Goal: Task Accomplishment & Management: Use online tool/utility

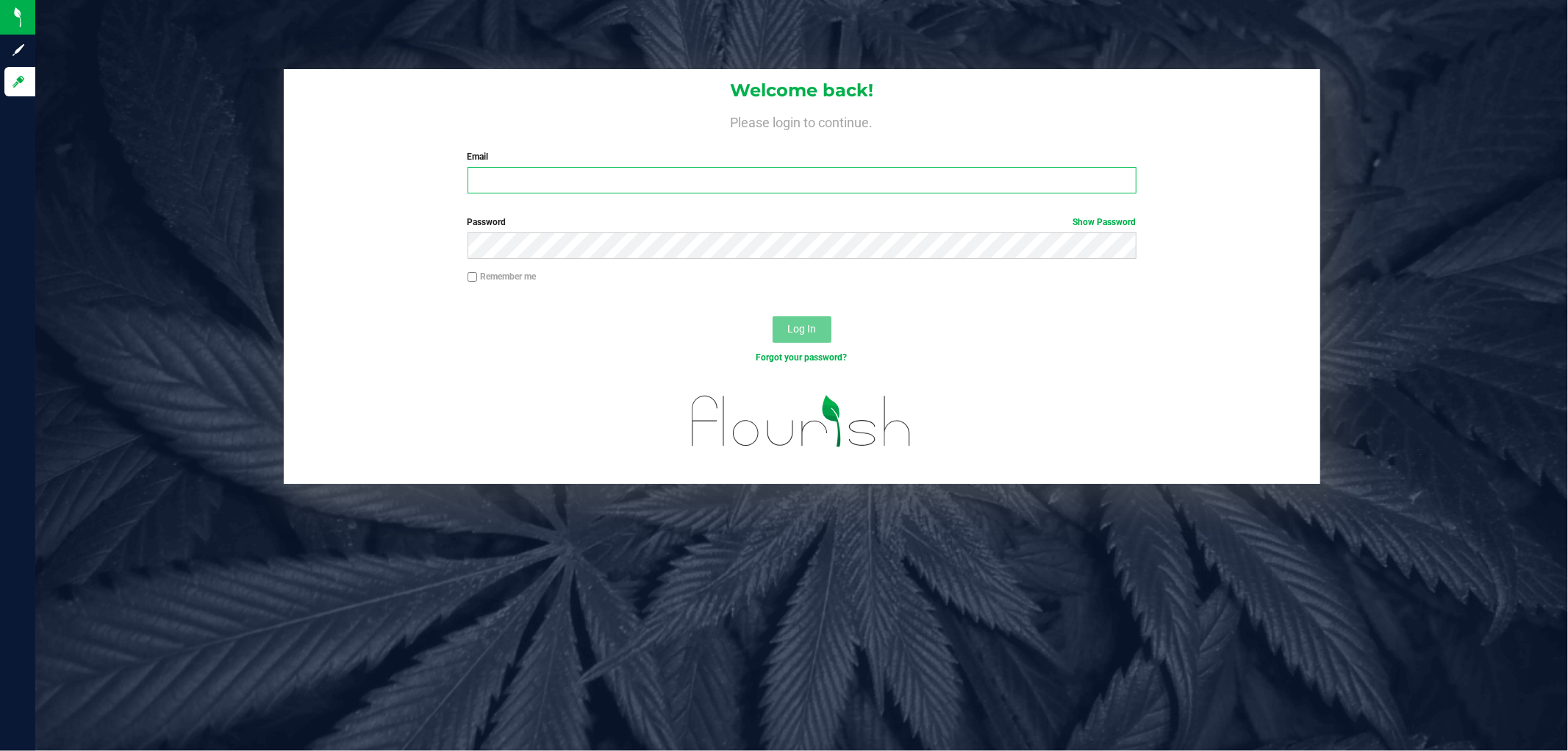
click at [530, 185] on input "Email" at bounding box center [801, 180] width 669 height 26
type input "[EMAIL_ADDRESS][DOMAIN_NAME]"
click at [773, 316] on button "Log In" at bounding box center [802, 329] width 59 height 26
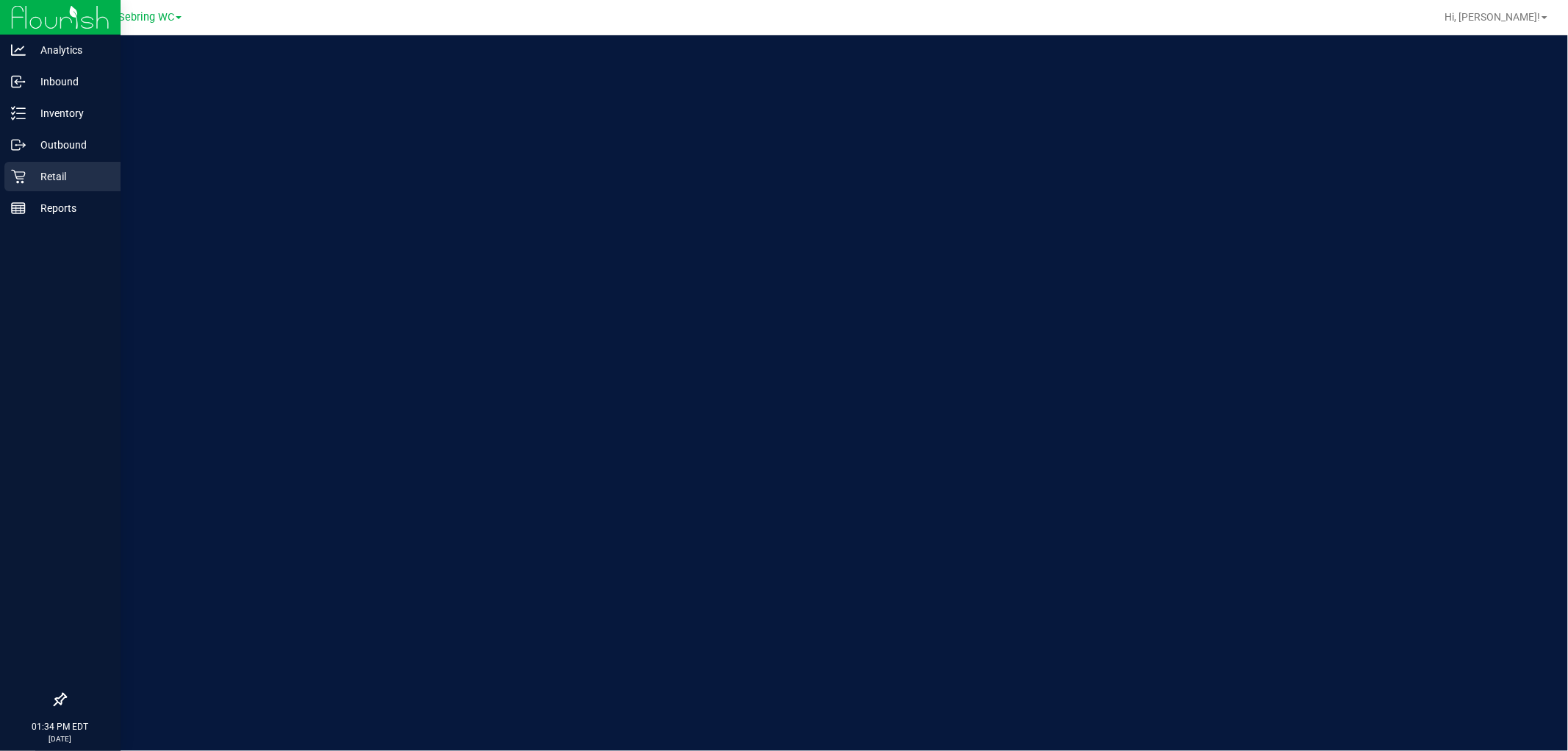
click at [17, 170] on icon at bounding box center [18, 177] width 15 height 15
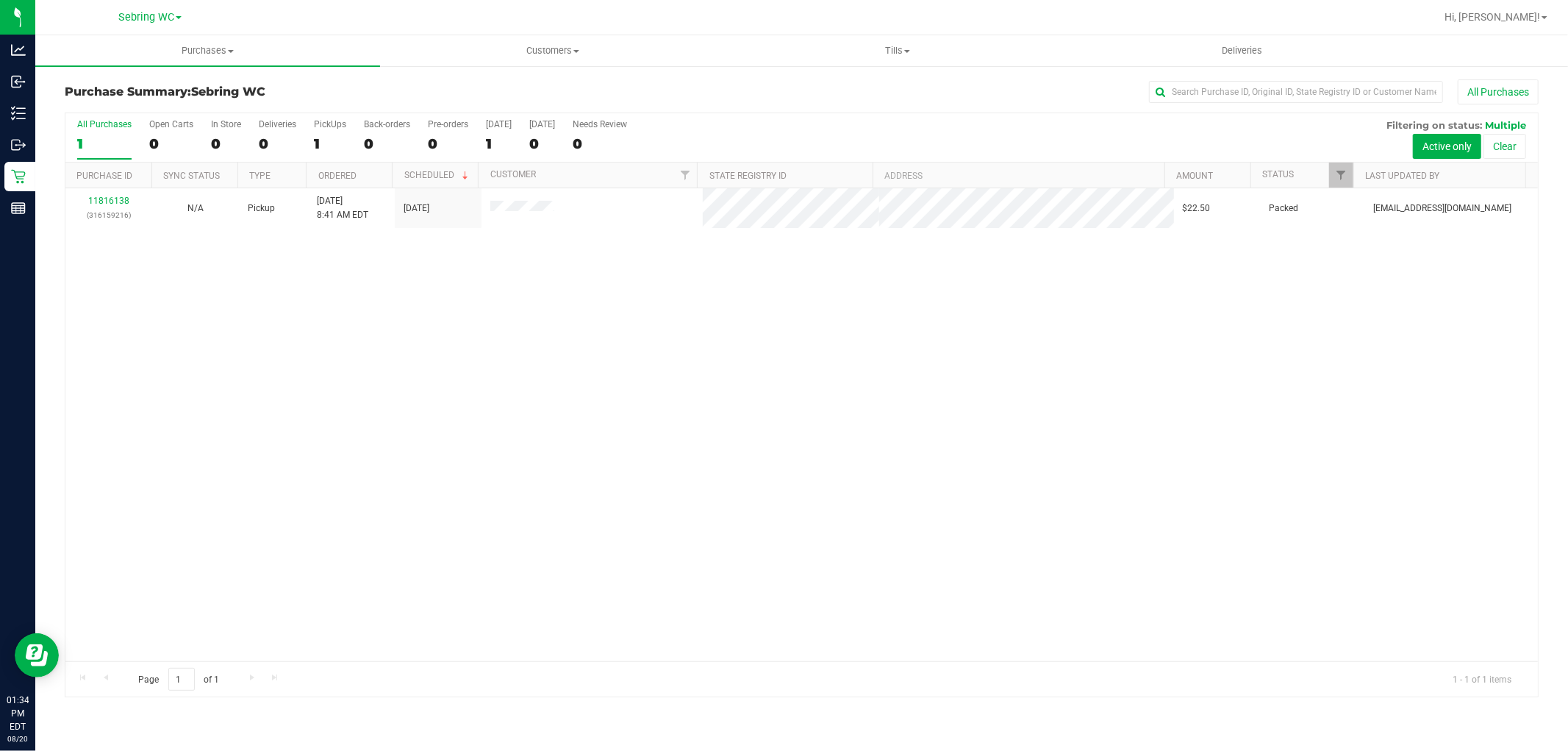
click at [678, 452] on div "11816138 (316159216) N/A Pickup [DATE] 8:41 AM EDT 8/20/2025 $22.50 Packed [EMA…" at bounding box center [802, 425] width 1473 height 473
click at [895, 52] on span "Tills" at bounding box center [897, 51] width 344 height 13
click at [776, 87] on span "Manage tills" at bounding box center [774, 89] width 99 height 13
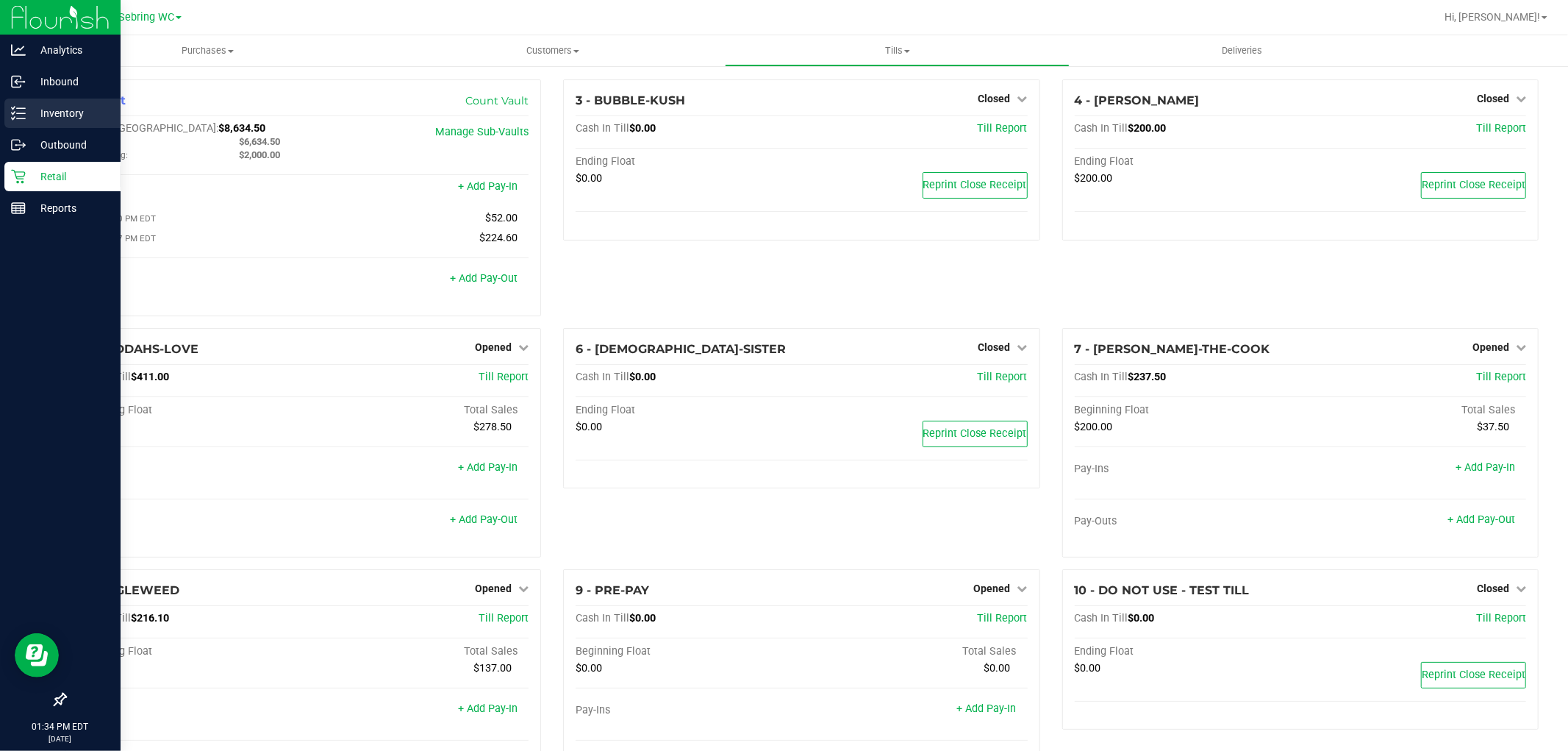
click at [23, 122] on div "Inventory" at bounding box center [63, 112] width 116 height 29
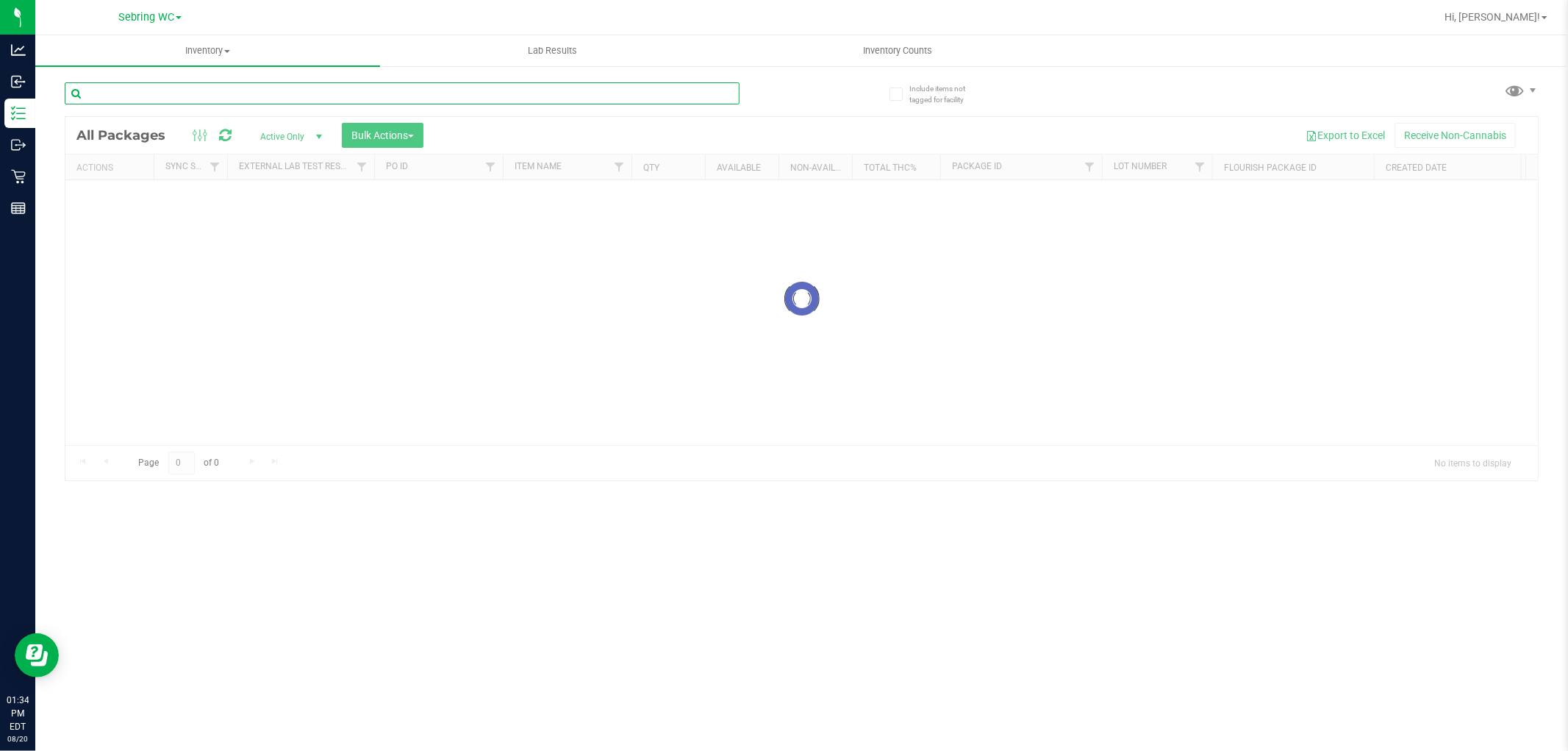
click at [373, 97] on div "Inventory All packages All inventory Waste log Create inventory Lab Results Inv…" at bounding box center [802, 393] width 1533 height 715
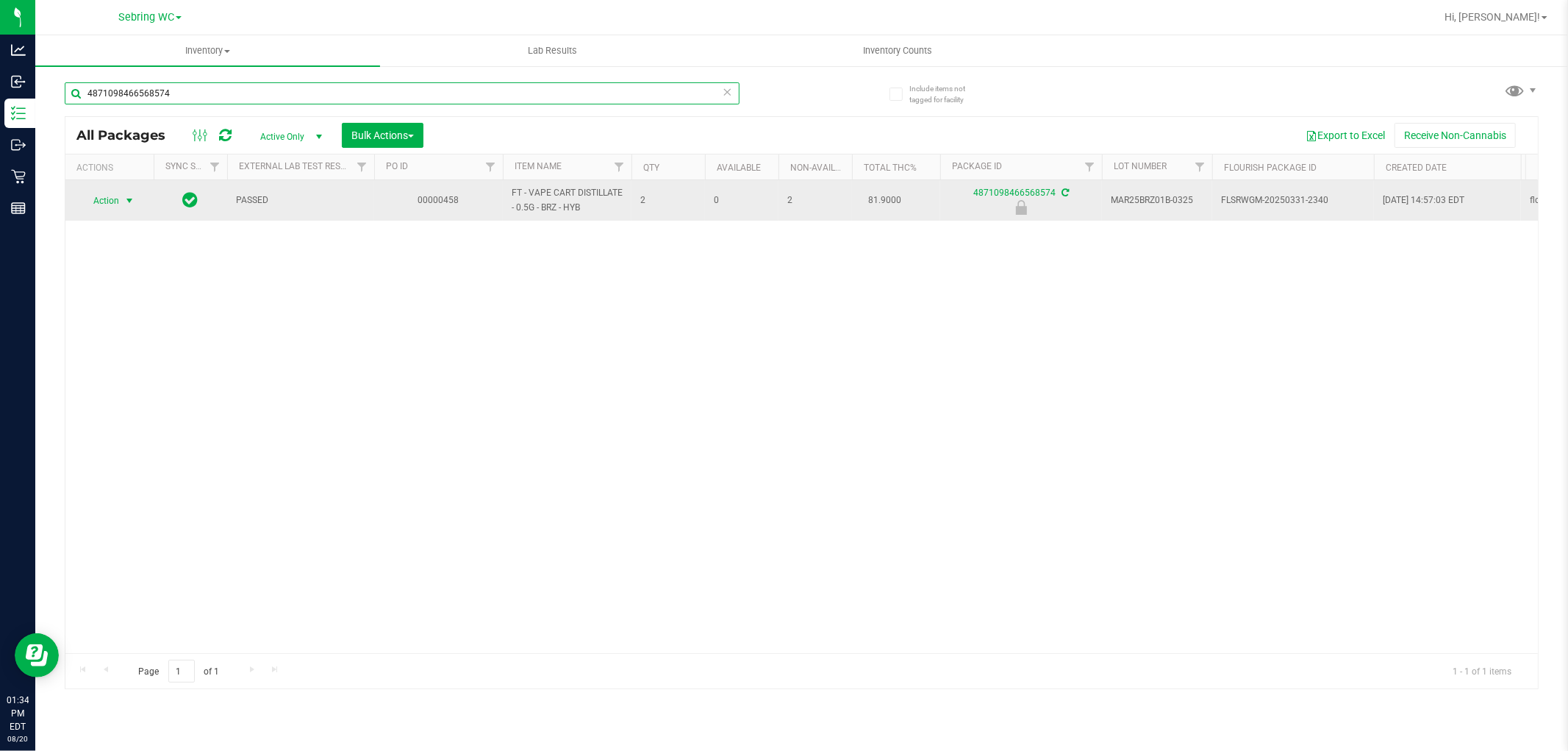
type input "4871098466568574"
click at [113, 200] on span "Action" at bounding box center [100, 200] width 40 height 21
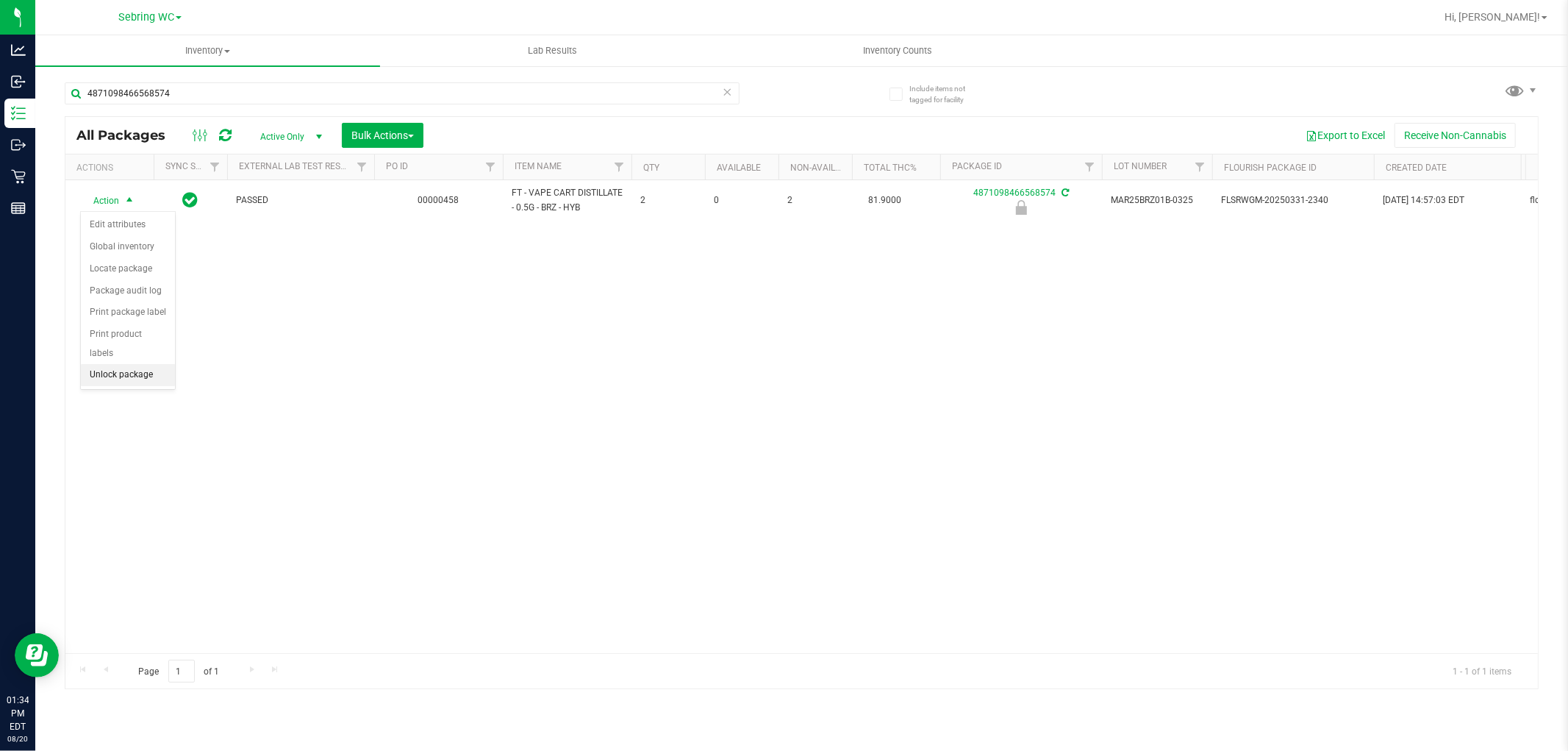
click at [124, 376] on li "Unlock package" at bounding box center [127, 376] width 94 height 22
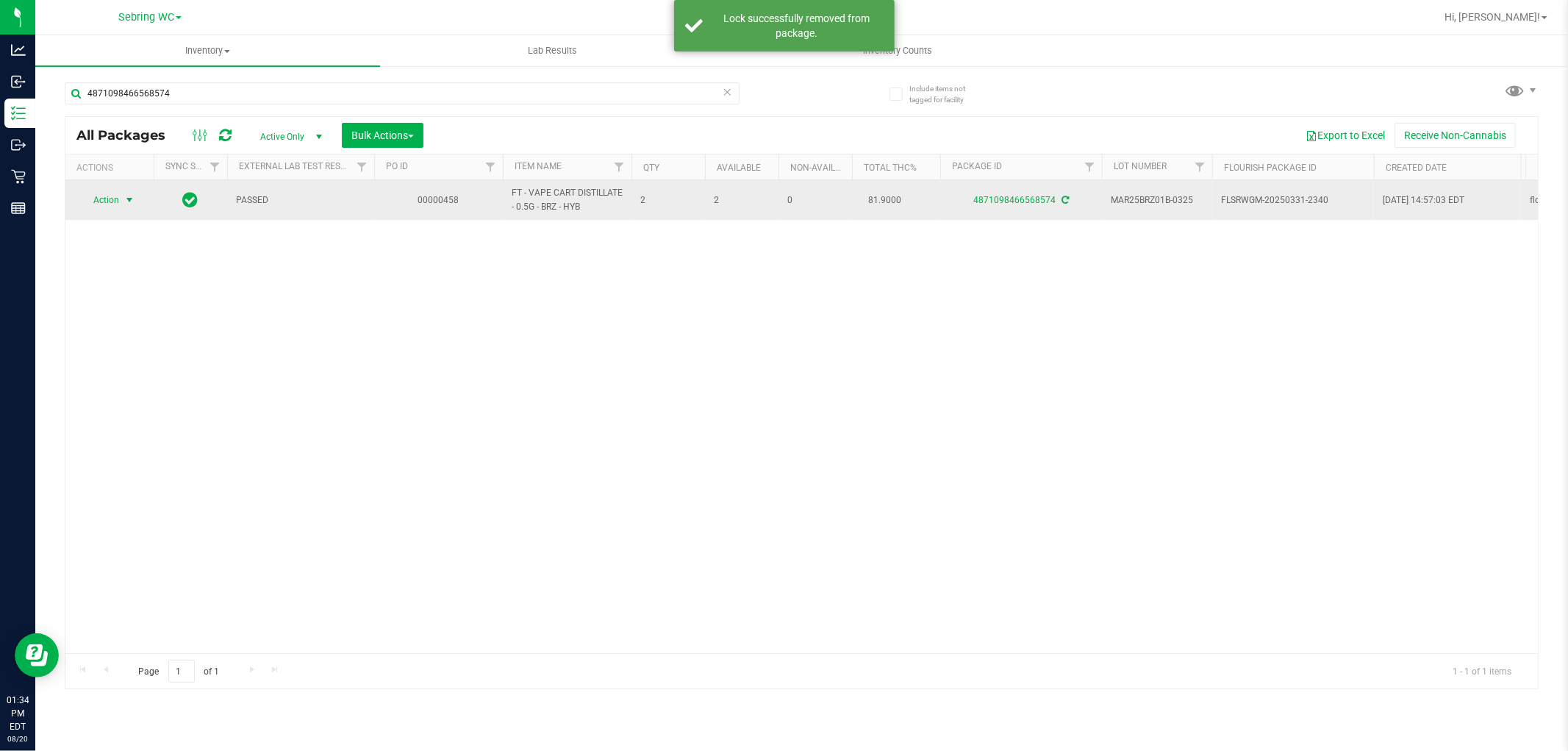
click at [105, 208] on span "Action" at bounding box center [100, 200] width 40 height 21
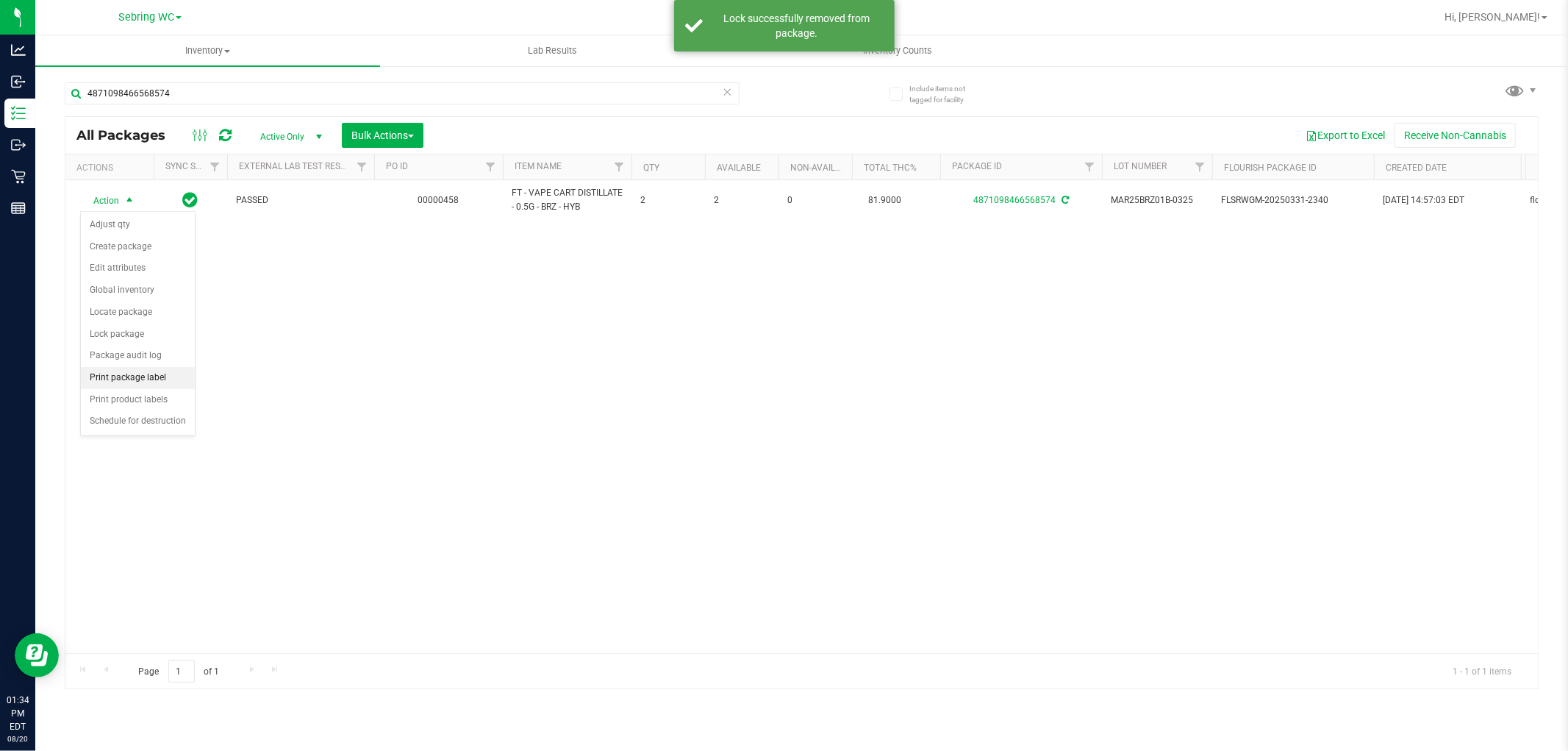
click at [128, 379] on li "Print package label" at bounding box center [138, 378] width 114 height 22
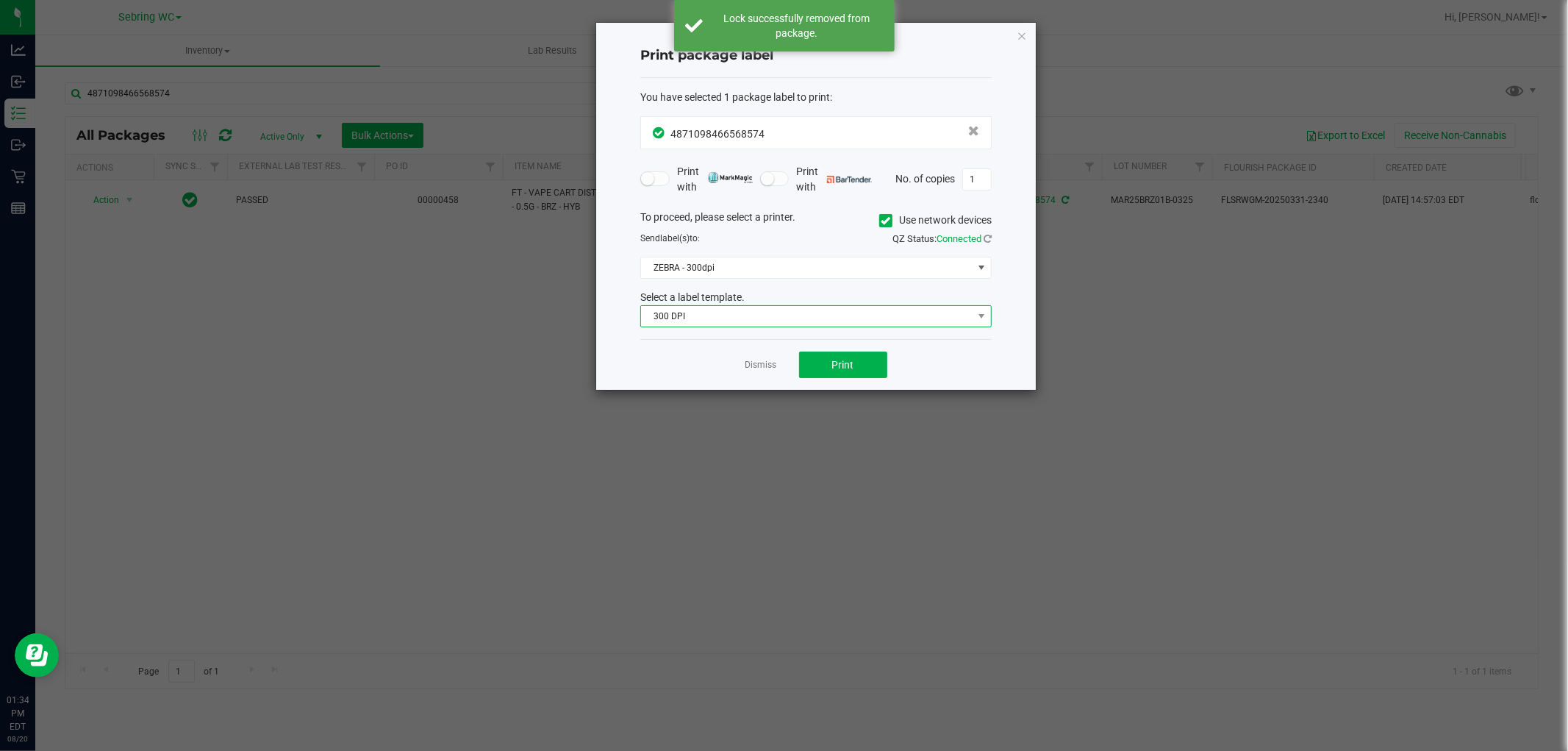
click at [813, 317] on span "300 DPI" at bounding box center [807, 316] width 332 height 21
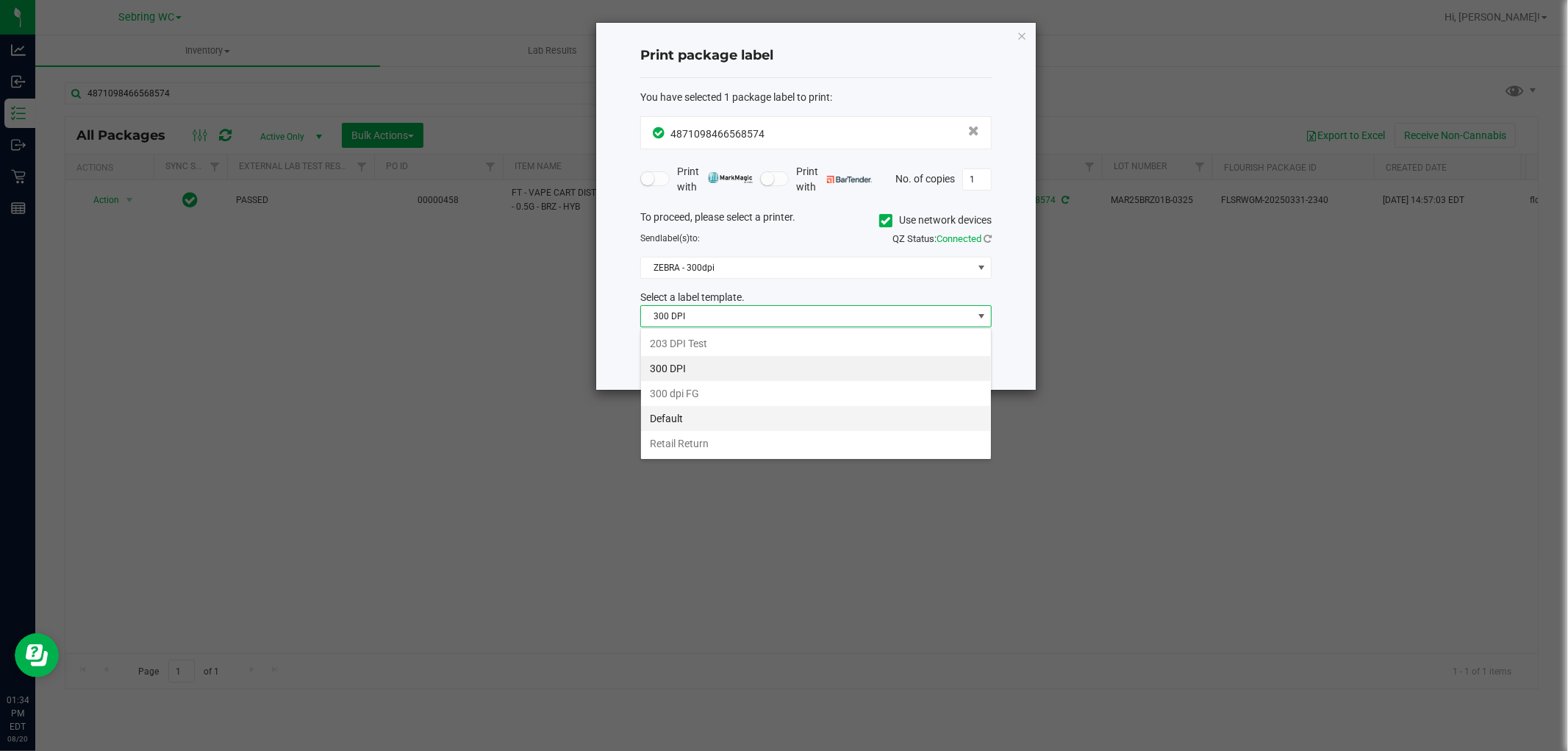
scroll to position [22, 351]
click at [712, 437] on li "Retail Return" at bounding box center [816, 444] width 350 height 25
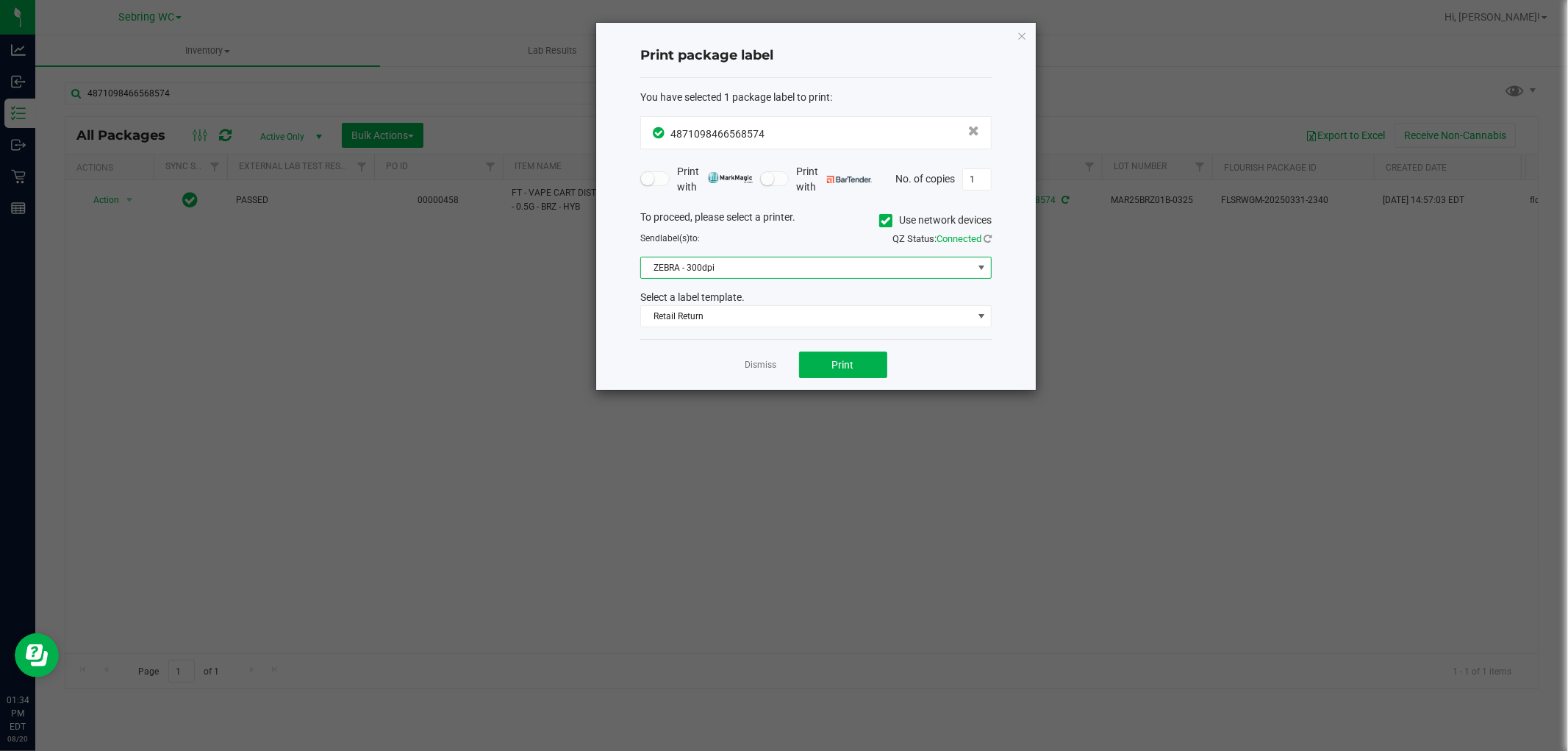
click at [767, 267] on span "ZEBRA - 300dpi" at bounding box center [807, 268] width 332 height 21
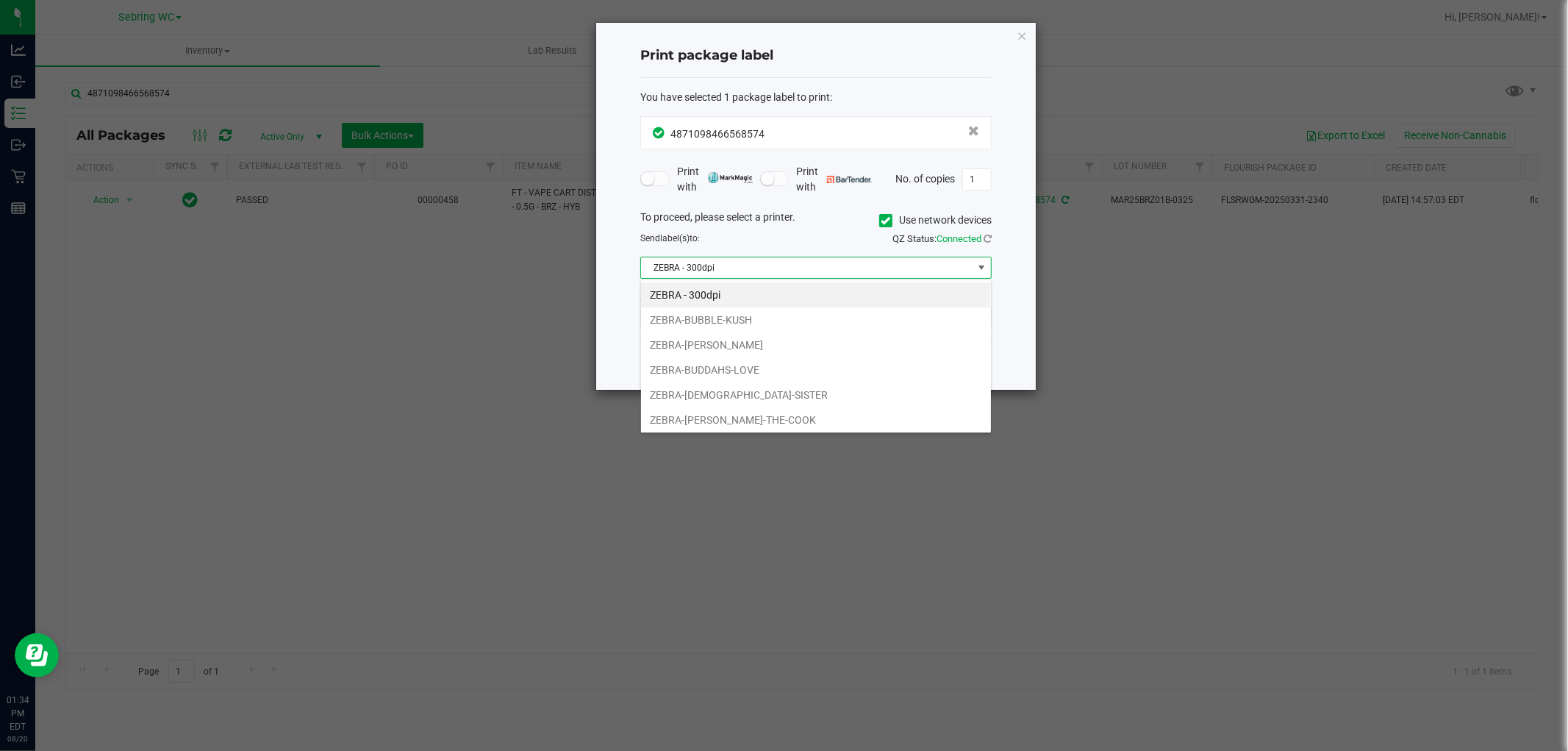
click at [708, 410] on li "ZEBRA-[PERSON_NAME]-THE-COOK" at bounding box center [816, 420] width 350 height 25
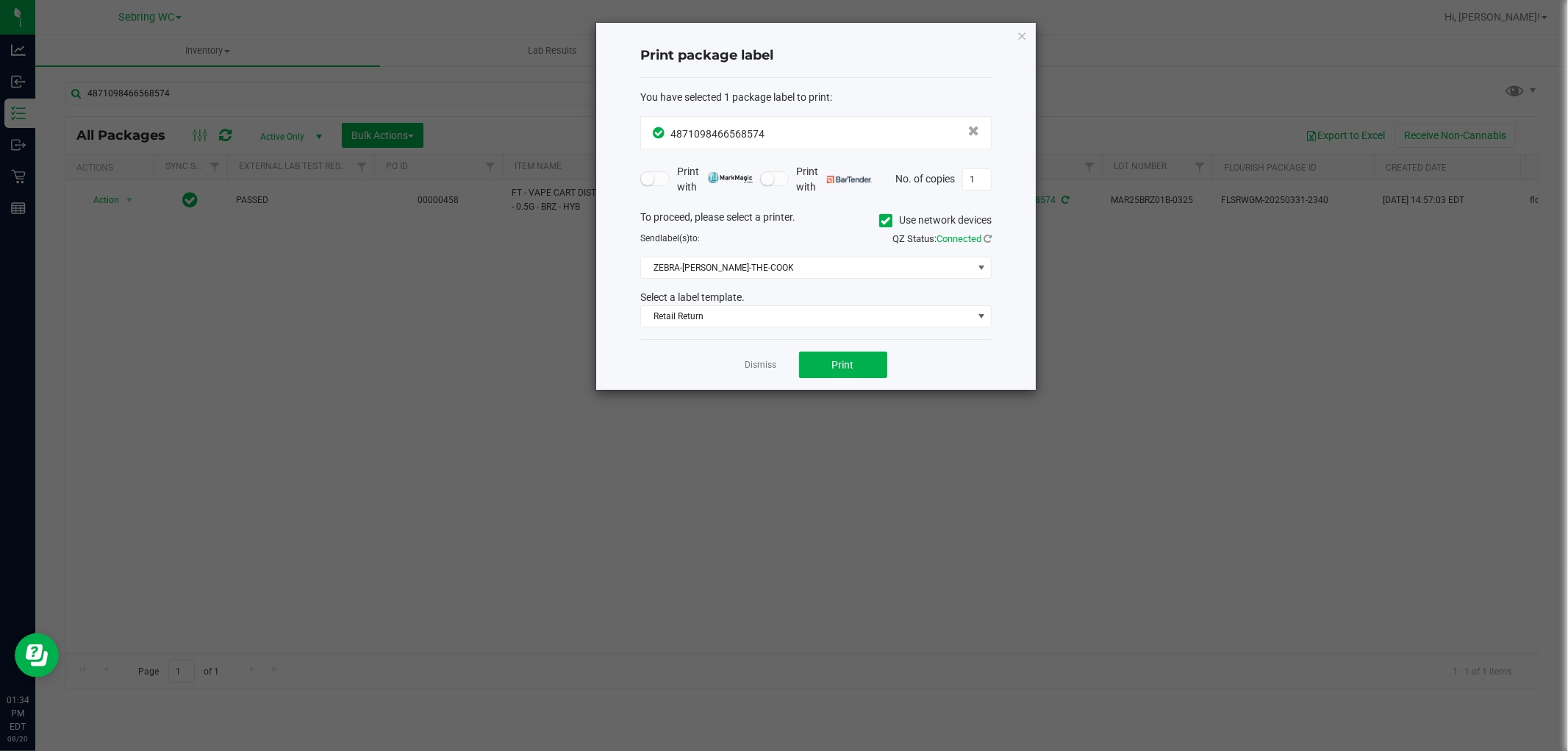
click at [649, 348] on div "Dismiss Print" at bounding box center [816, 364] width 352 height 51
click at [857, 370] on button "Print" at bounding box center [843, 364] width 88 height 26
click at [755, 368] on link "Dismiss" at bounding box center [761, 365] width 32 height 13
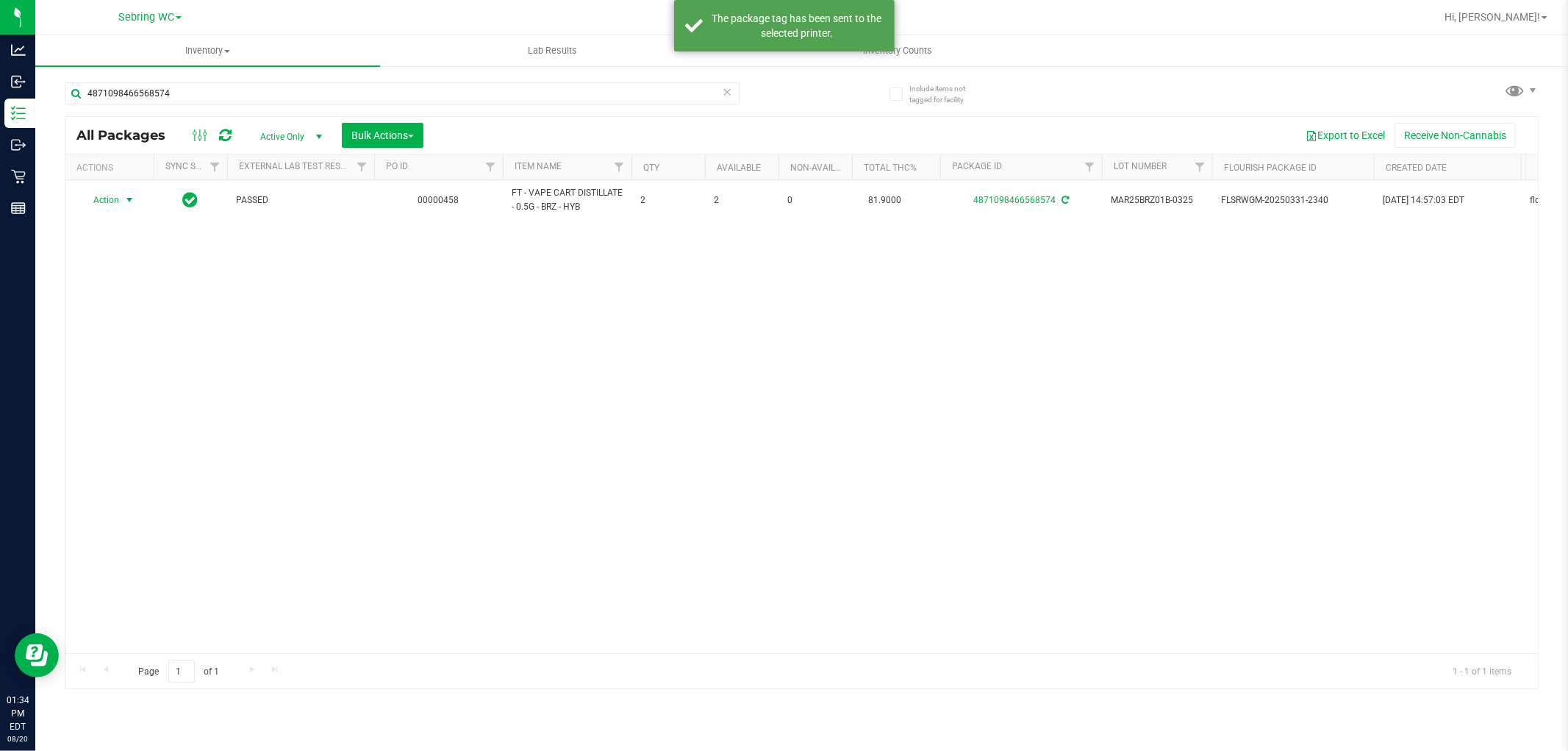
click at [759, 451] on div "Action Action Adjust qty Create package Edit attributes Global inventory Locate…" at bounding box center [802, 416] width 1473 height 473
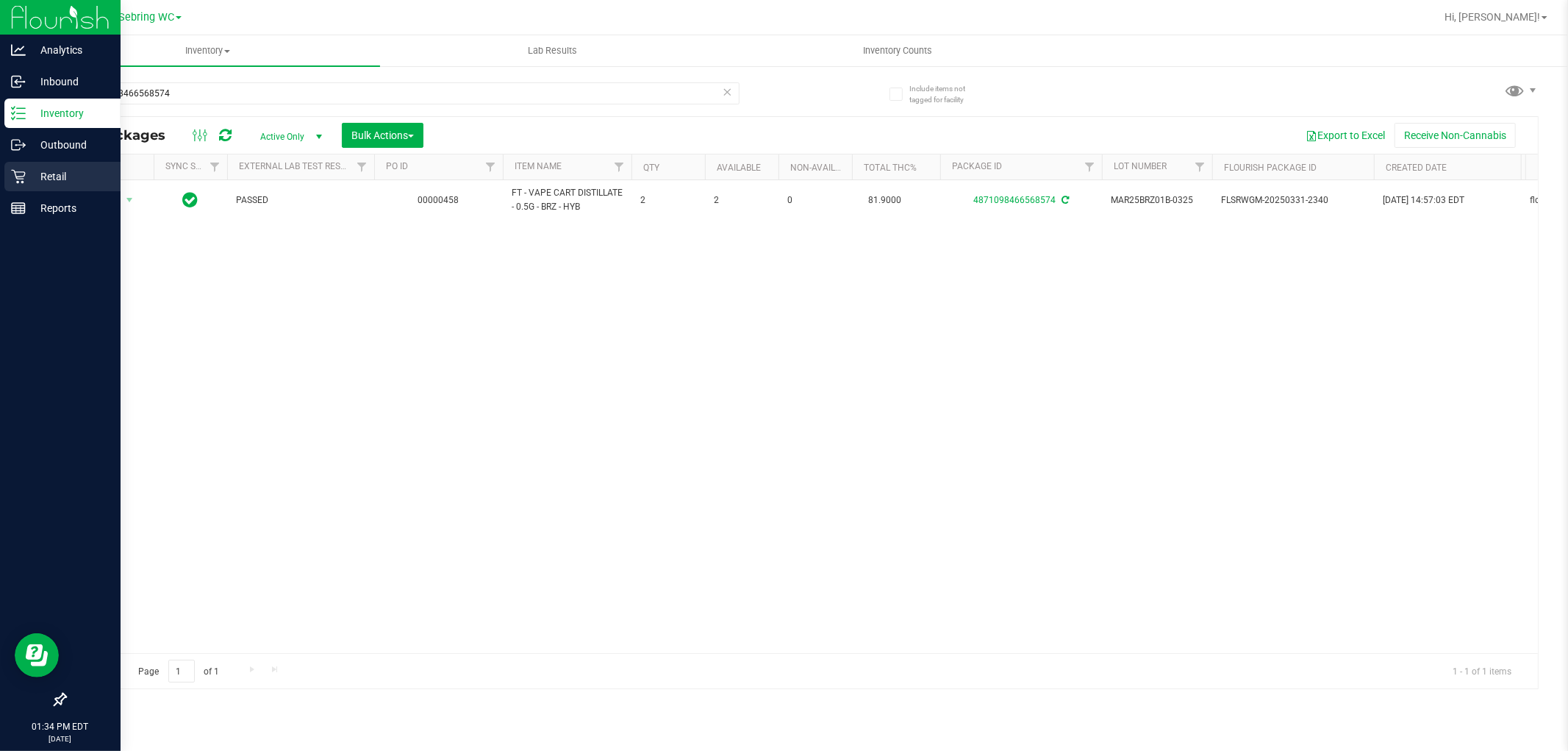
click at [6, 178] on div "Retail" at bounding box center [63, 176] width 116 height 29
